Goal: Navigation & Orientation: Find specific page/section

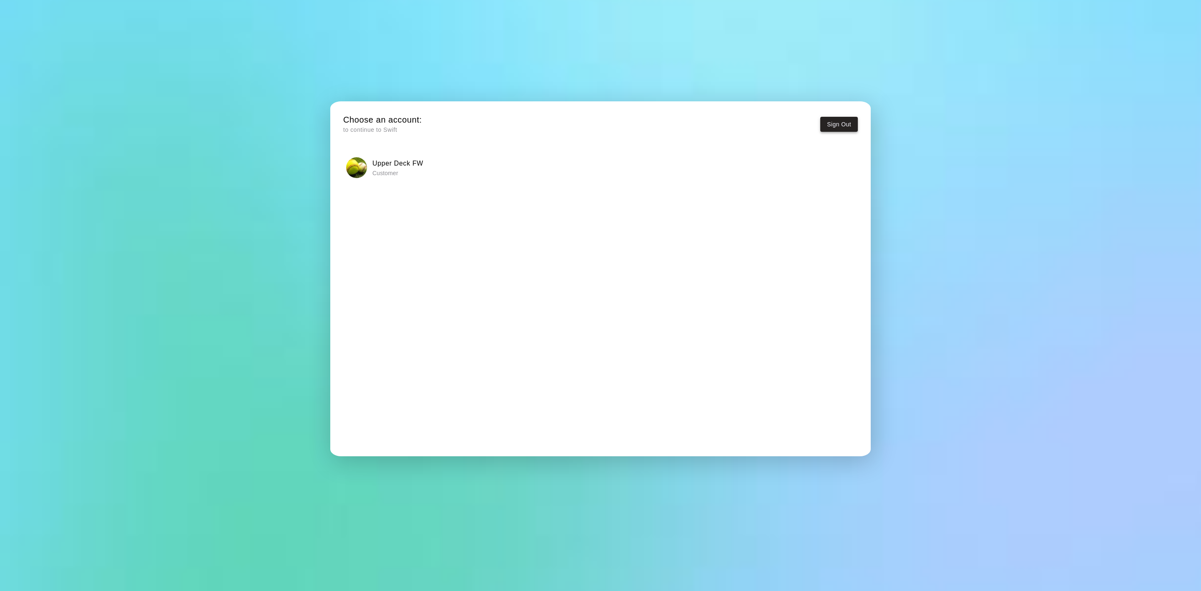
click at [835, 128] on button "Sign Out" at bounding box center [839, 124] width 38 height 15
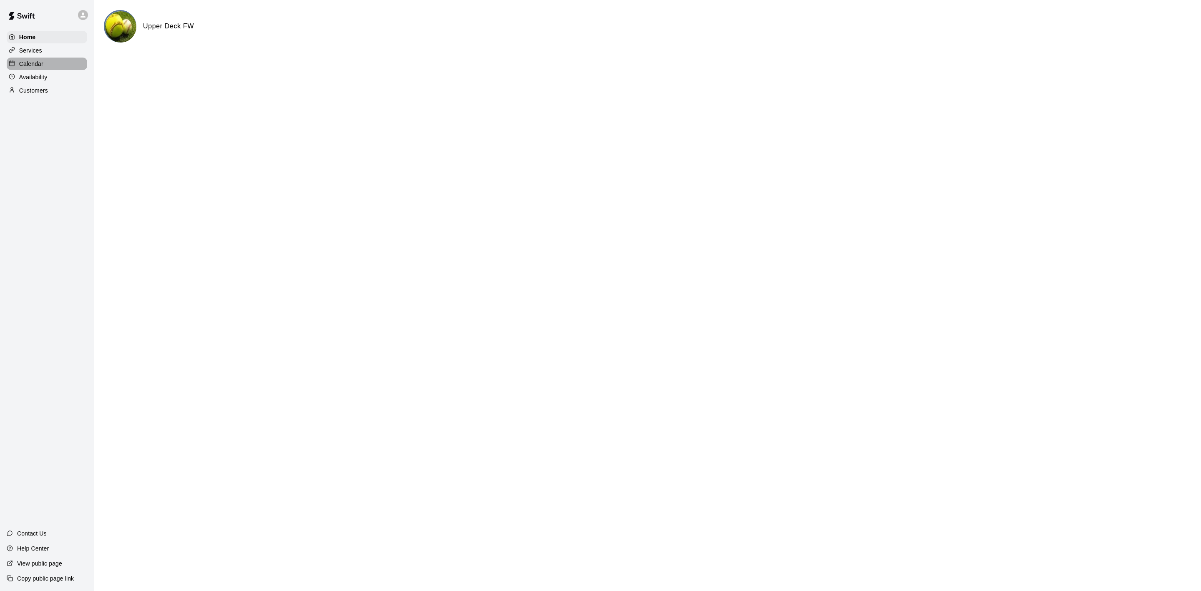
click at [22, 68] on p "Calendar" at bounding box center [31, 64] width 24 height 8
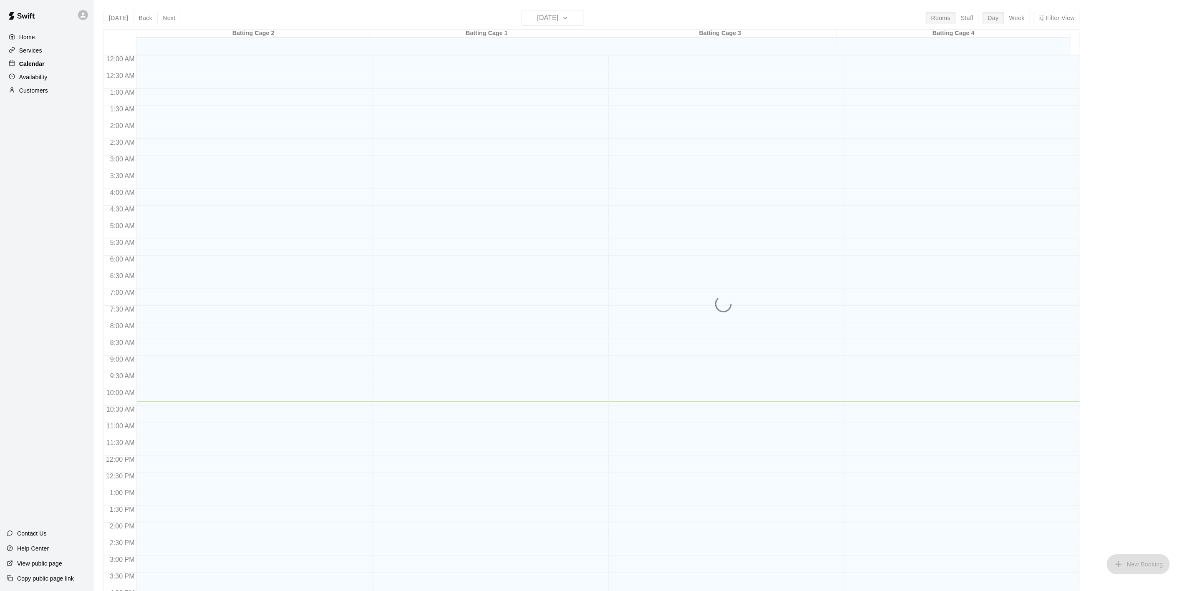
scroll to position [231, 0]
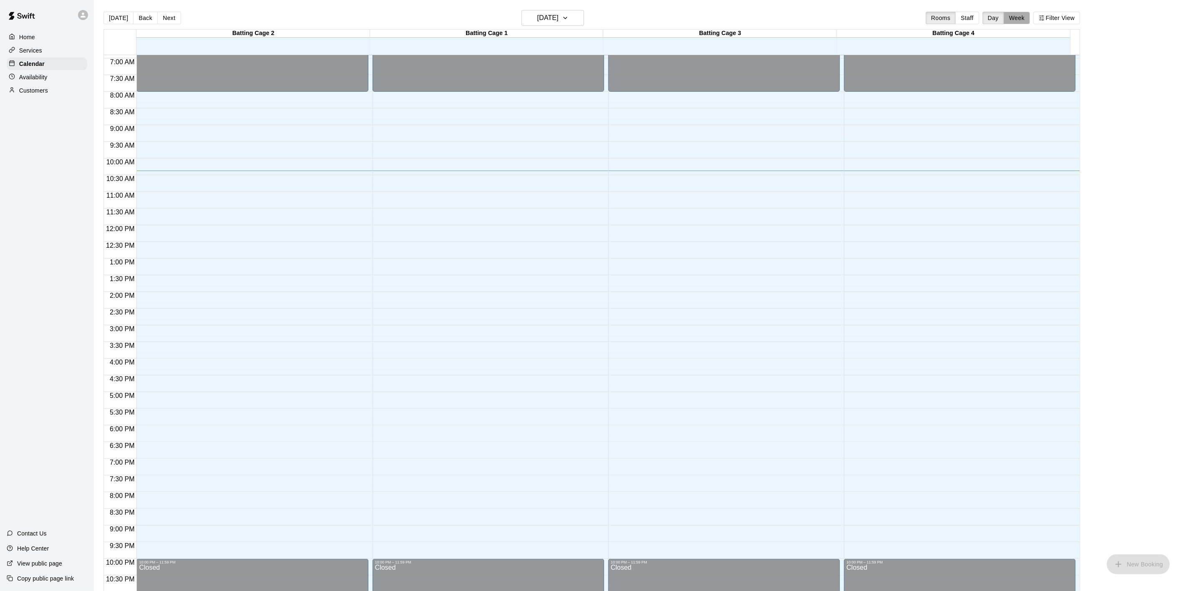
click at [1015, 19] on button "Week" at bounding box center [1017, 18] width 26 height 13
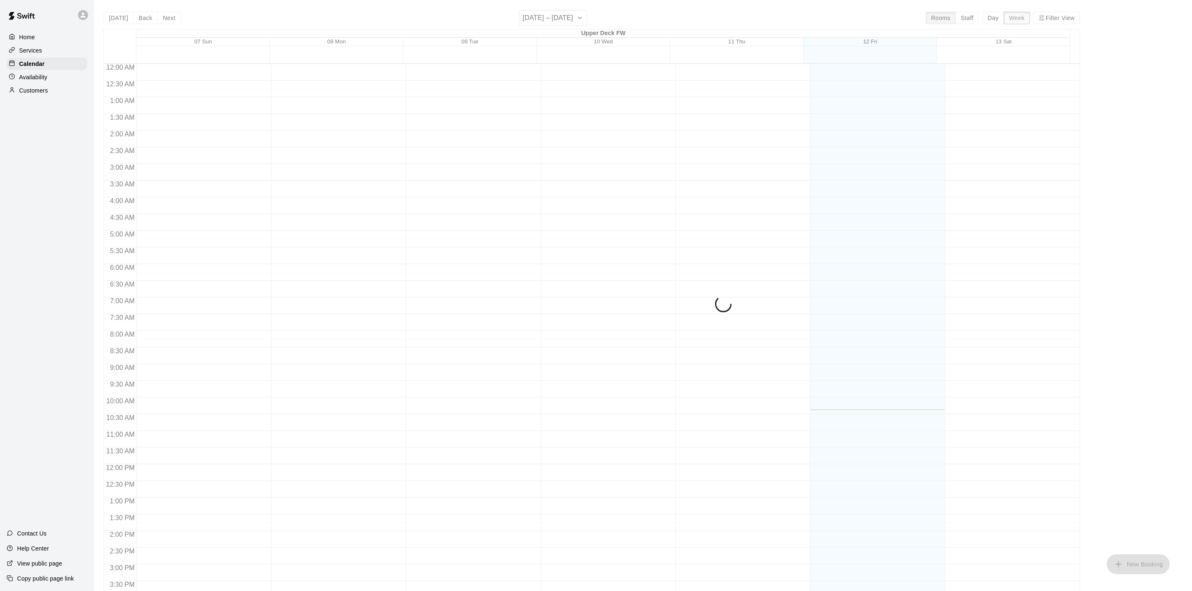
scroll to position [264, 0]
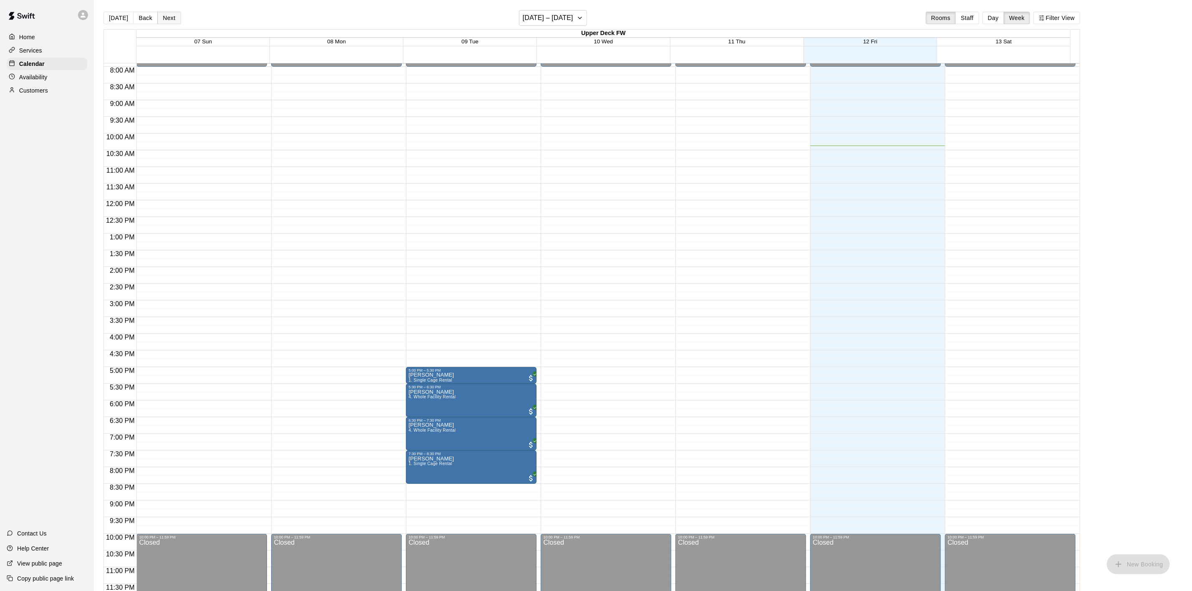
click at [165, 15] on button "Next" at bounding box center [168, 18] width 23 height 13
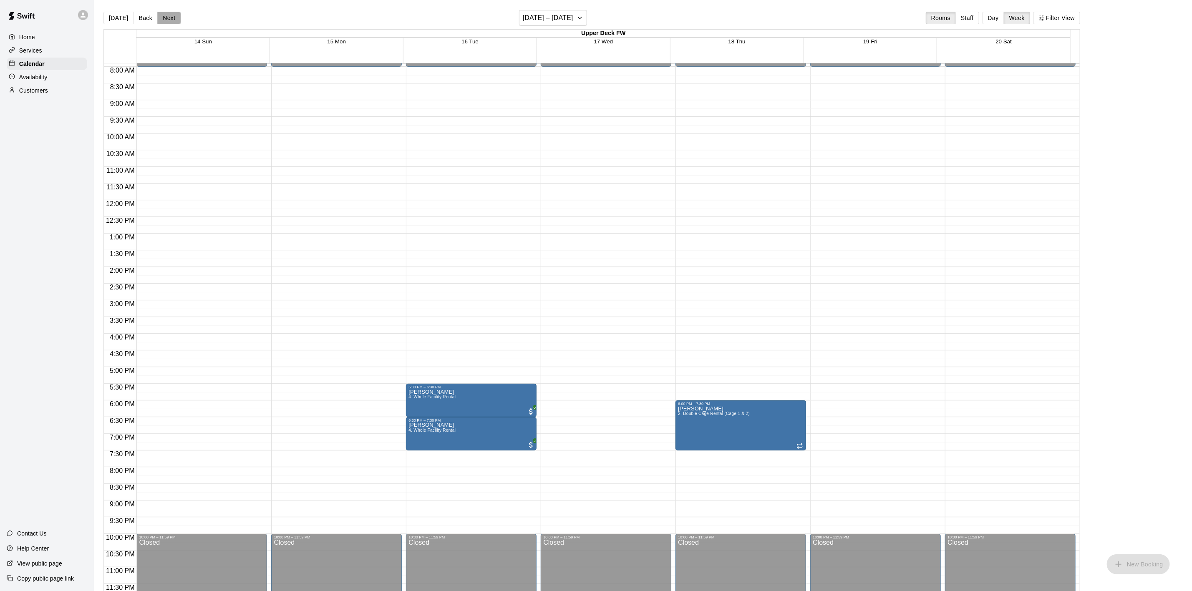
click at [165, 15] on button "Next" at bounding box center [168, 18] width 23 height 13
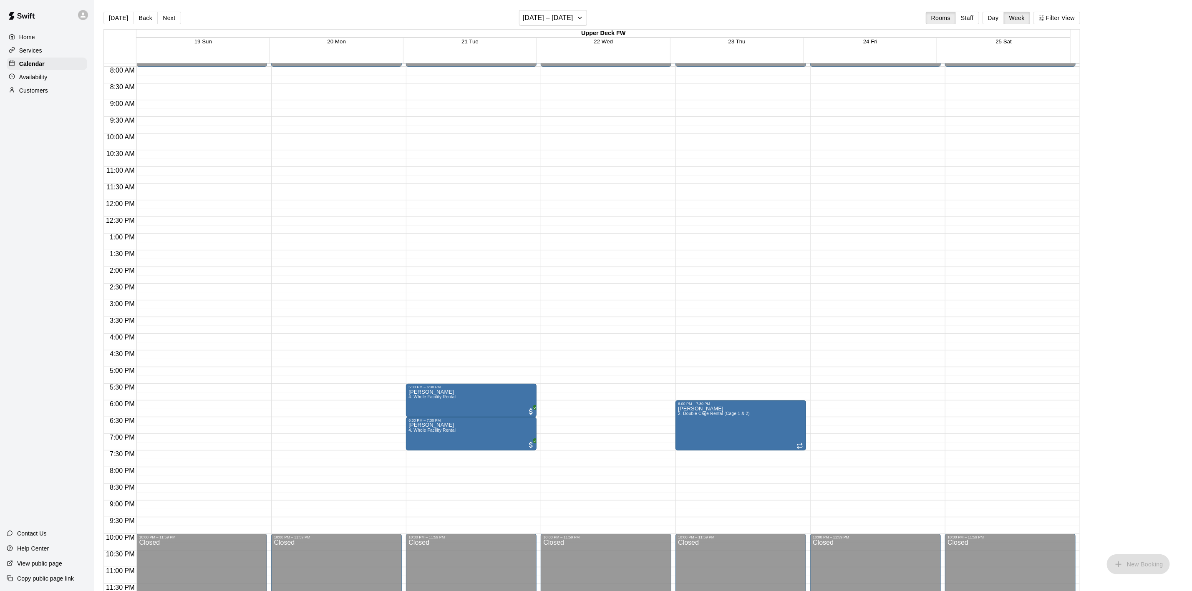
click at [165, 15] on button "Next" at bounding box center [168, 18] width 23 height 13
click at [167, 17] on button "Next" at bounding box center [168, 18] width 23 height 13
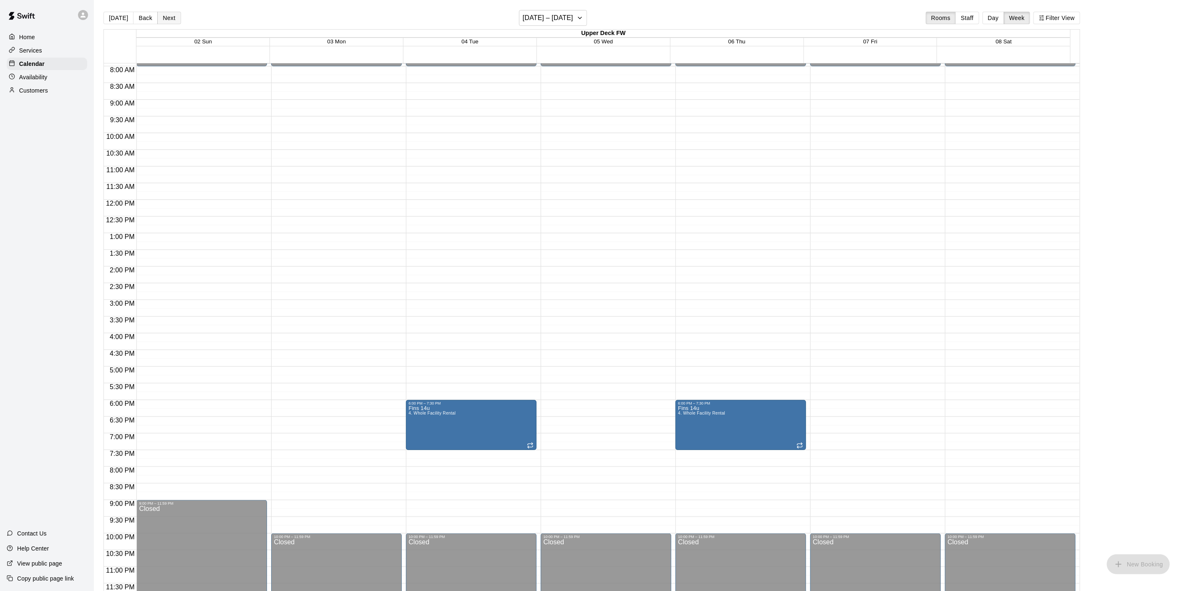
click at [167, 17] on button "Next" at bounding box center [168, 18] width 23 height 13
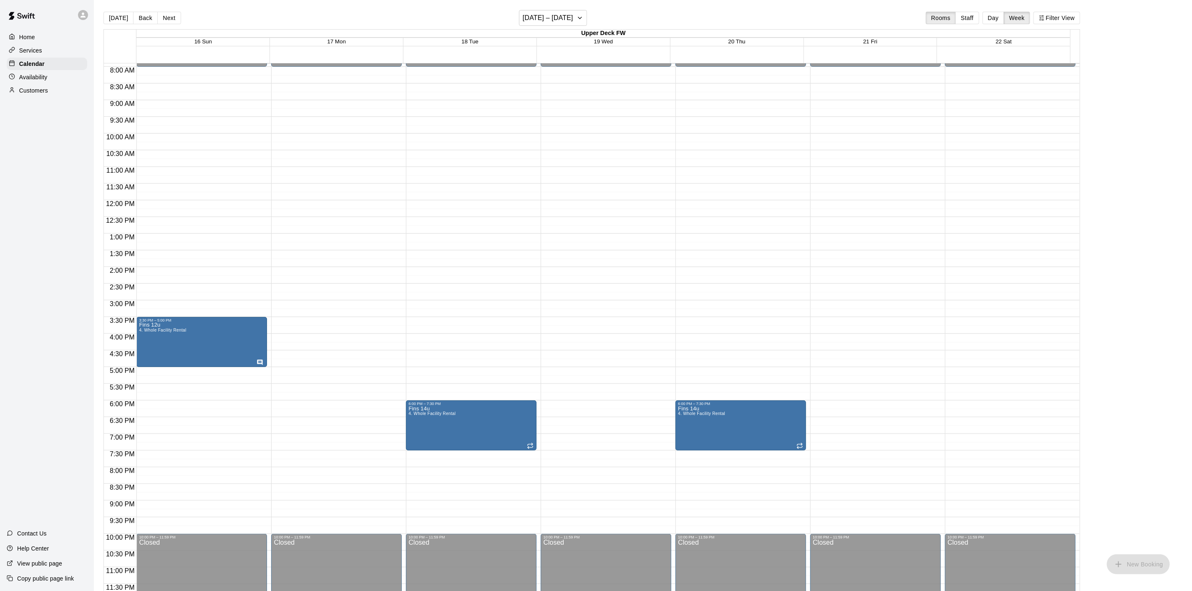
click at [167, 19] on button "Next" at bounding box center [168, 18] width 23 height 13
click at [167, 20] on button "Next" at bounding box center [168, 18] width 23 height 13
click at [169, 20] on button "Next" at bounding box center [168, 18] width 23 height 13
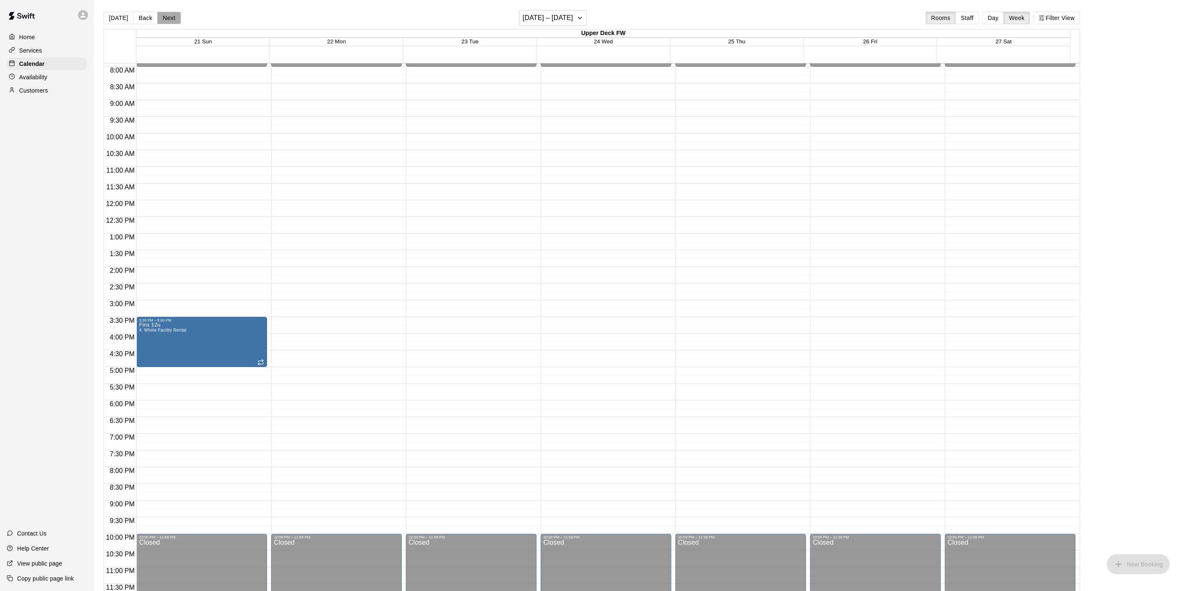
click at [169, 20] on button "Next" at bounding box center [168, 18] width 23 height 13
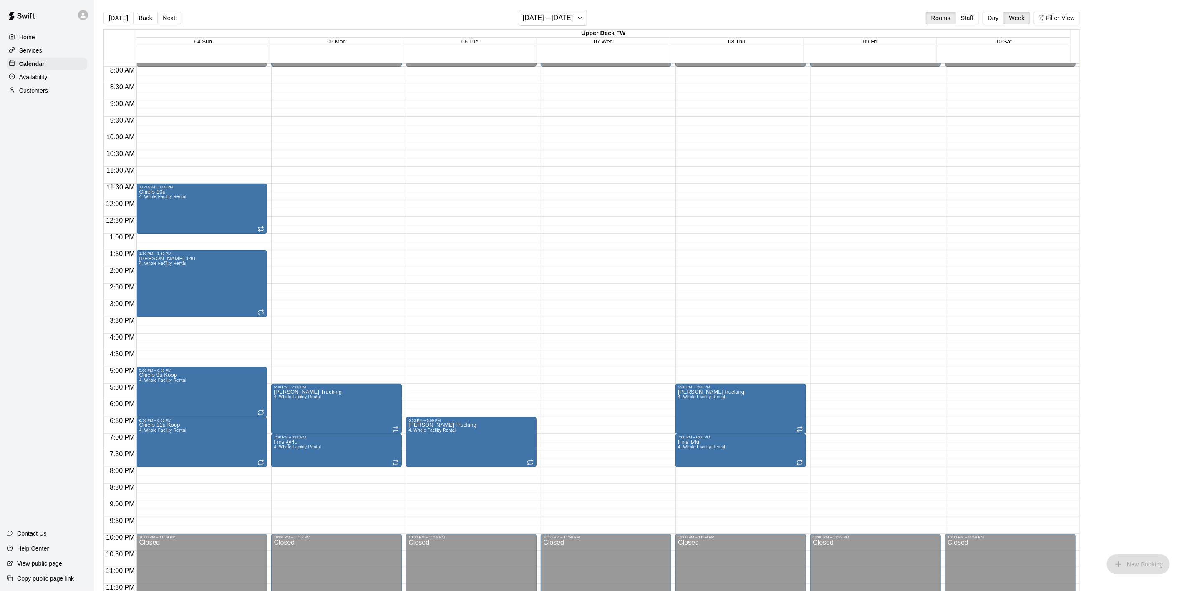
click at [164, 18] on button "Next" at bounding box center [168, 18] width 23 height 13
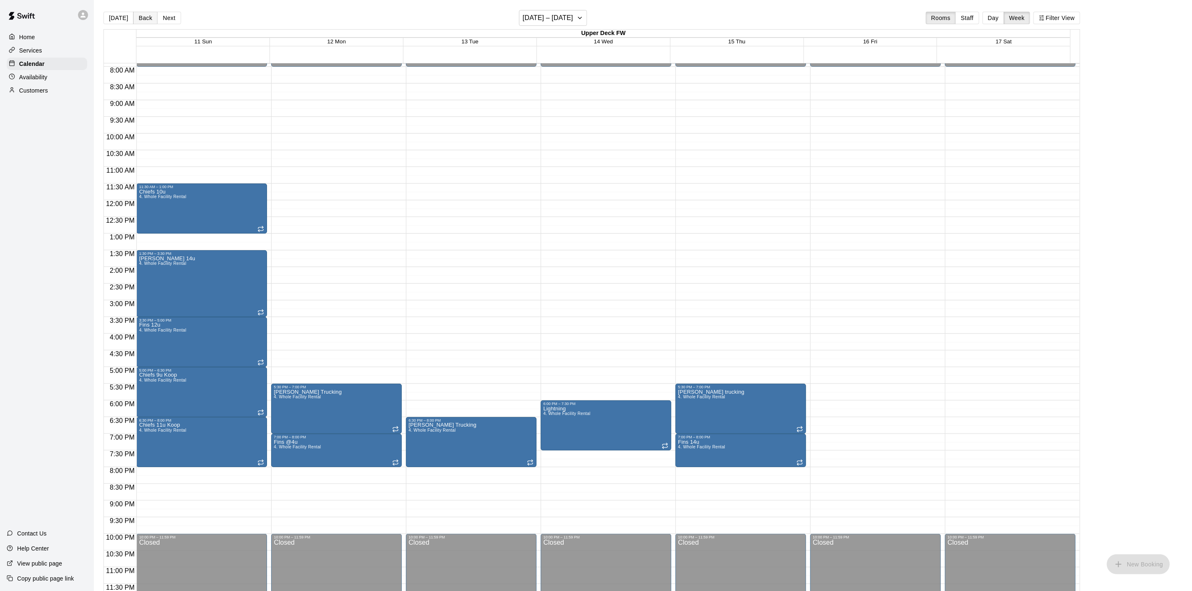
click at [140, 17] on button "Back" at bounding box center [145, 18] width 25 height 13
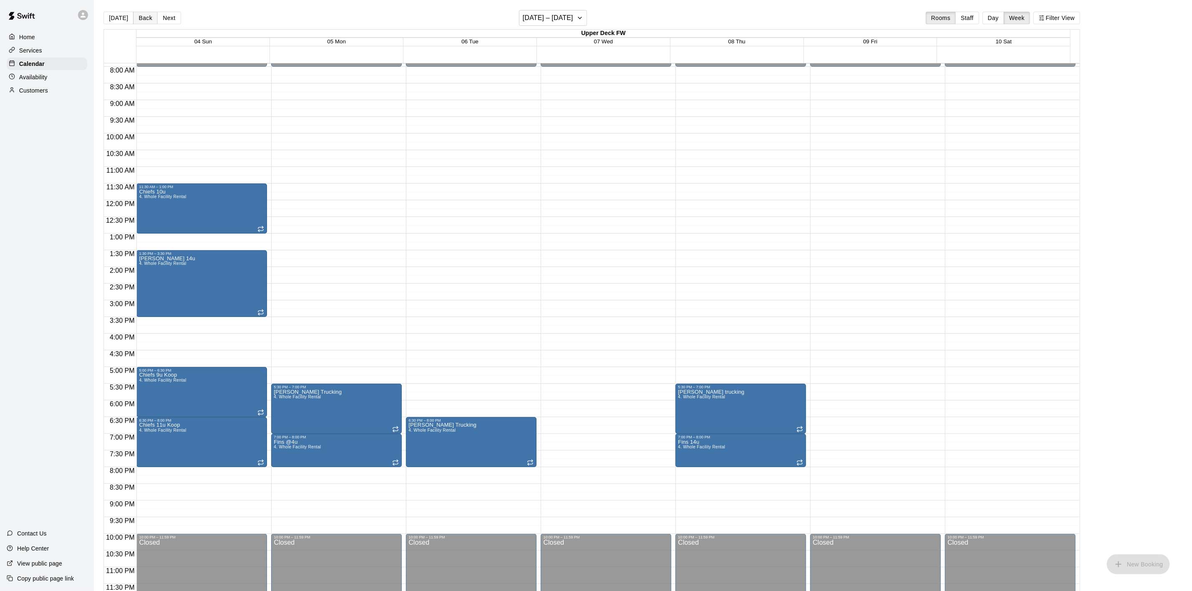
click at [140, 17] on button "Back" at bounding box center [145, 18] width 25 height 13
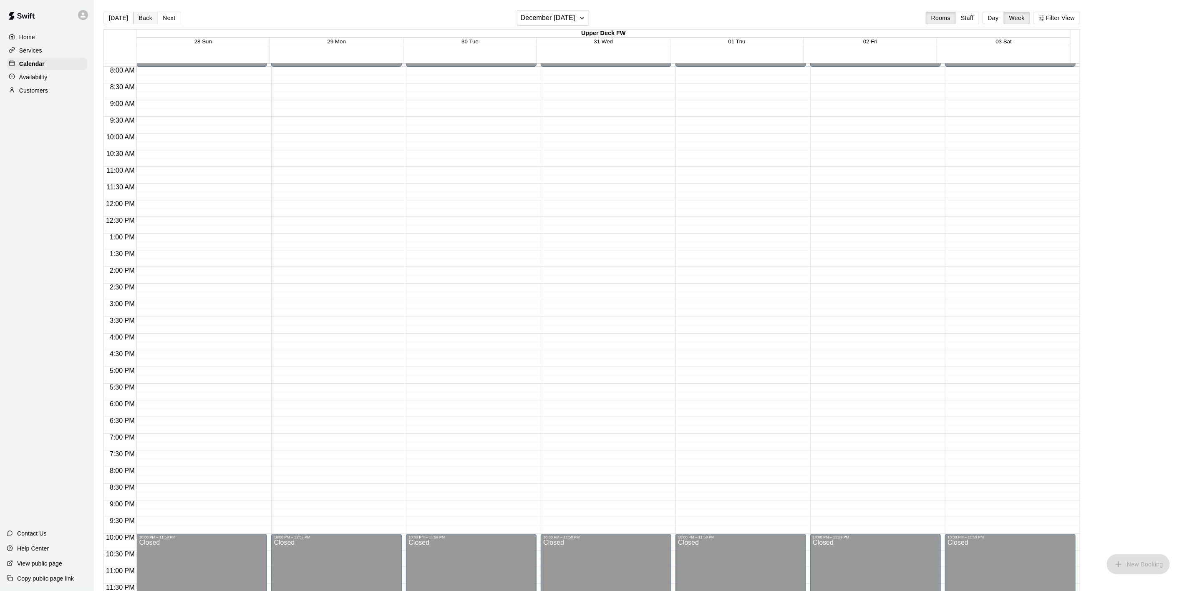
click at [140, 17] on button "Back" at bounding box center [145, 18] width 25 height 13
click at [140, 17] on div "[DATE] Back Next [DATE] – [DATE] Rooms Staff Day Week Filter View Upper Deck FW…" at bounding box center [591, 305] width 976 height 591
click at [140, 17] on button "Back" at bounding box center [145, 18] width 25 height 13
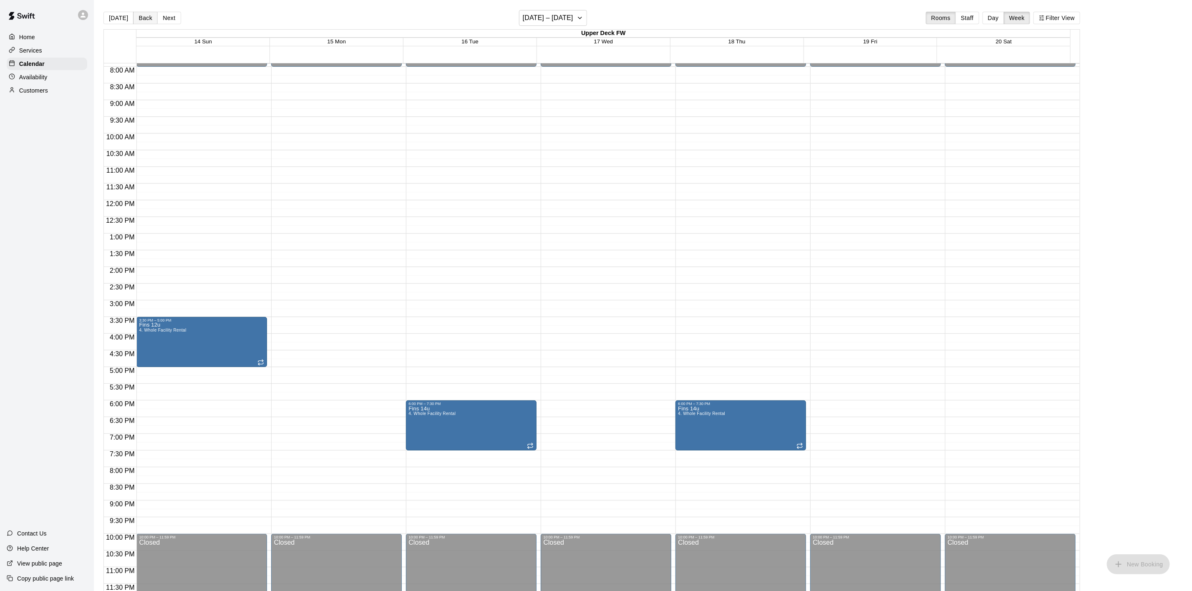
click at [140, 17] on button "Back" at bounding box center [145, 18] width 25 height 13
click at [139, 17] on button "Back" at bounding box center [145, 18] width 25 height 13
